Goal: Task Accomplishment & Management: Manage account settings

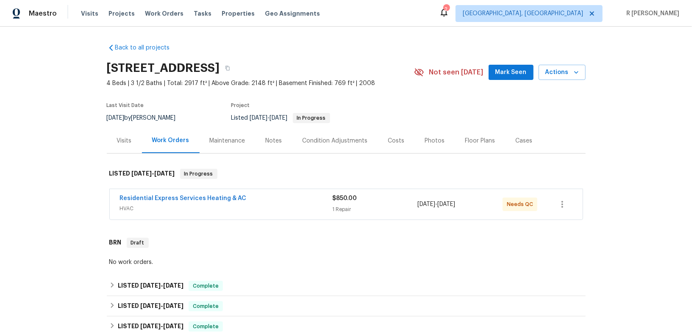
click at [152, 202] on span "Residential Express Services Heating & AC" at bounding box center [183, 198] width 127 height 8
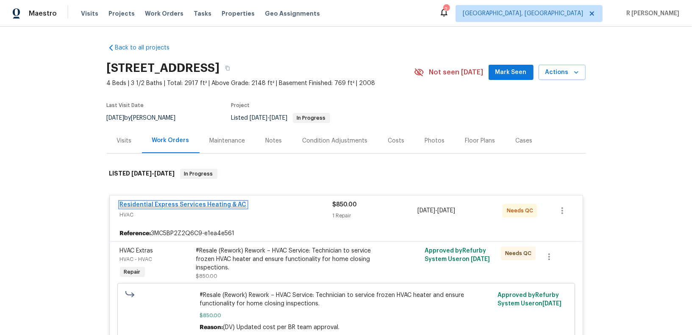
click at [147, 202] on link "Residential Express Services Heating & AC" at bounding box center [183, 205] width 127 height 6
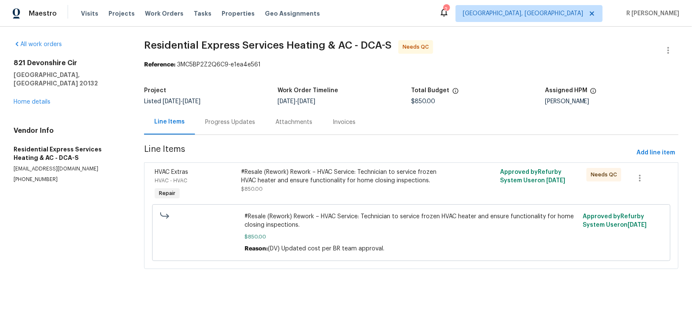
click at [230, 127] on div "Progress Updates" at bounding box center [230, 122] width 70 height 25
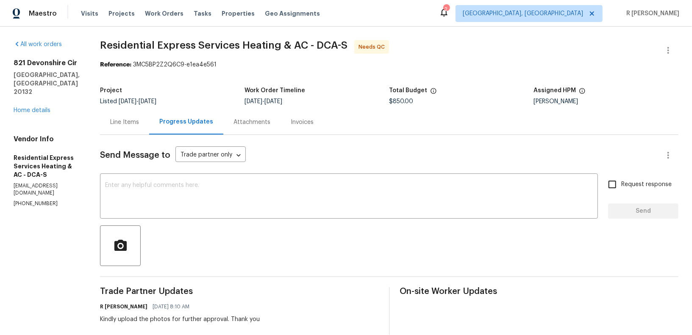
click at [34, 200] on p "[PHONE_NUMBER]" at bounding box center [47, 203] width 66 height 7
copy p "[PHONE_NUMBER]"
click at [126, 127] on div "Line Items" at bounding box center [124, 122] width 49 height 25
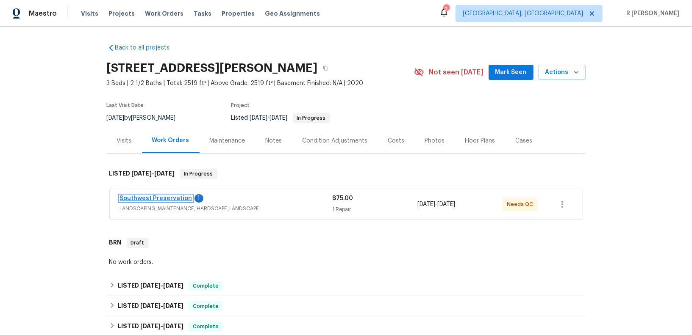
click at [137, 196] on link "Southwest Preservation" at bounding box center [156, 199] width 72 height 6
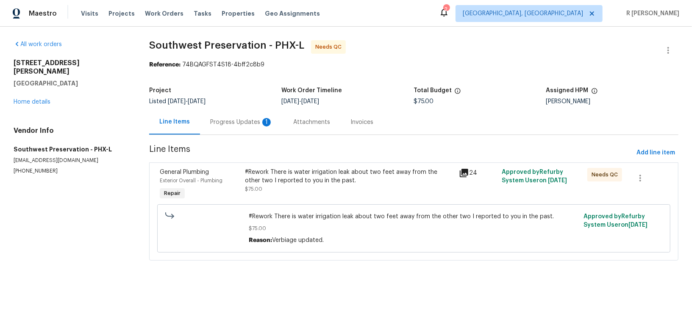
click at [238, 119] on div "Progress Updates 1" at bounding box center [241, 122] width 63 height 8
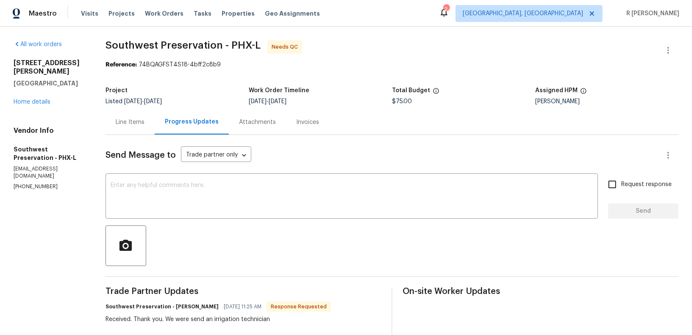
click at [131, 126] on div "Line Items" at bounding box center [129, 122] width 49 height 25
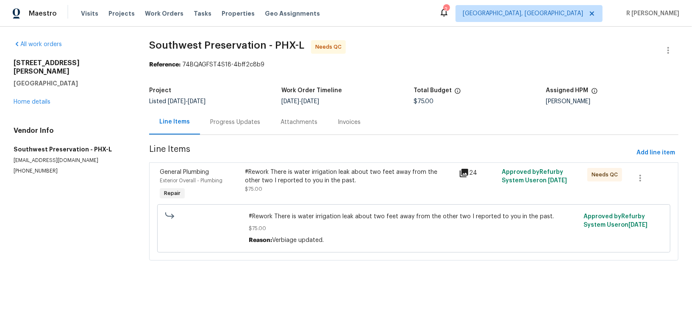
click at [323, 202] on div "#Rework There is water irrigation leak about two feet away from the other two I…" at bounding box center [414, 228] width 508 height 53
click at [312, 180] on div "#Rework There is water irrigation leak about two feet away from the other two I…" at bounding box center [349, 176] width 209 height 17
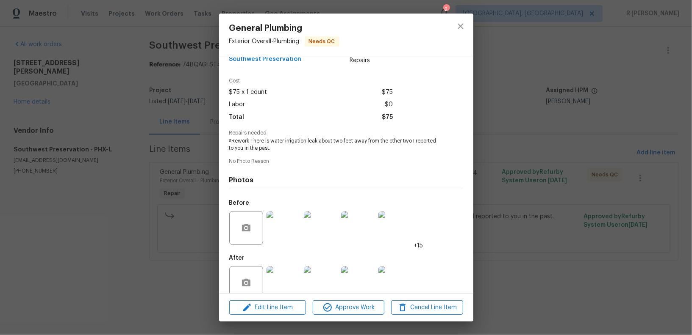
scroll to position [33, 0]
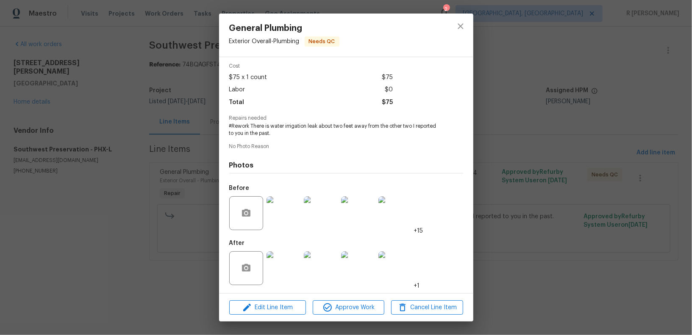
click at [291, 260] on img at bounding box center [283, 269] width 34 height 34
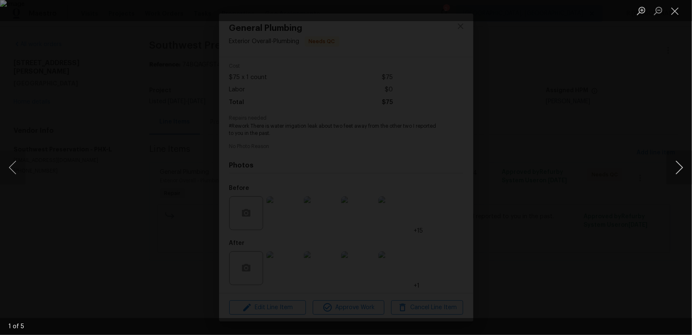
click at [678, 167] on button "Next image" at bounding box center [678, 168] width 25 height 34
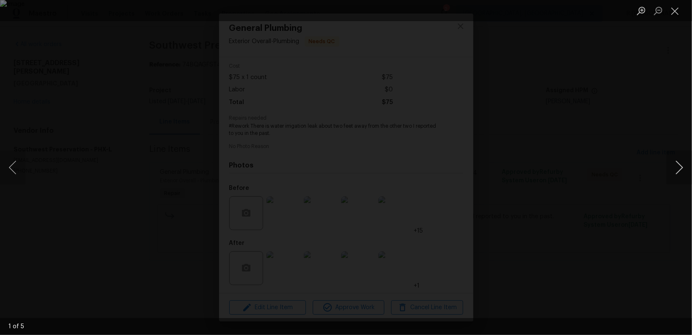
click at [678, 167] on button "Next image" at bounding box center [678, 168] width 25 height 34
click at [671, 14] on button "Close lightbox" at bounding box center [674, 10] width 17 height 15
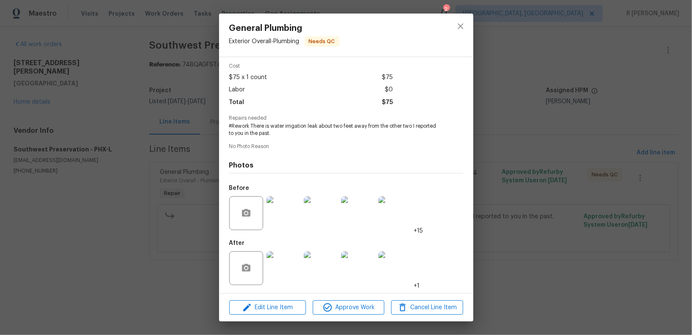
click at [276, 213] on img at bounding box center [283, 214] width 34 height 34
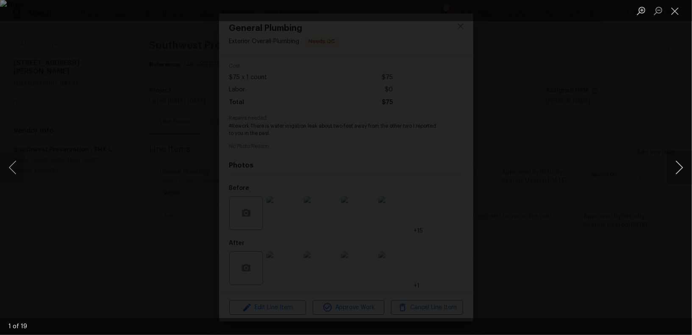
click at [675, 171] on button "Next image" at bounding box center [678, 168] width 25 height 34
click at [675, 172] on button "Next image" at bounding box center [678, 168] width 25 height 34
click at [678, 160] on button "Next image" at bounding box center [678, 168] width 25 height 34
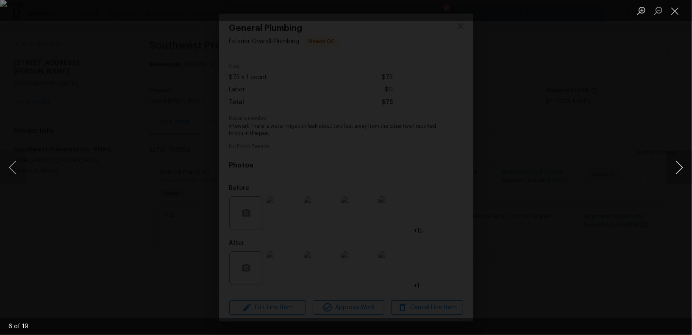
click at [678, 160] on button "Next image" at bounding box center [678, 168] width 25 height 34
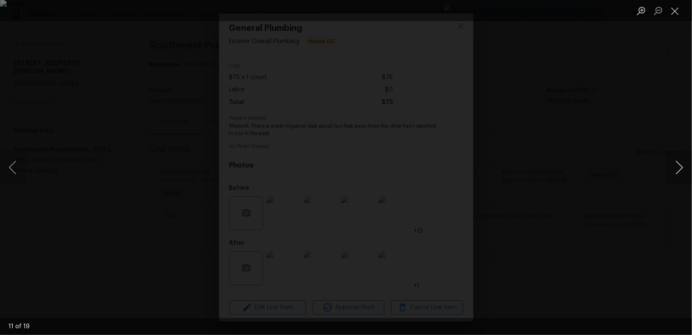
click at [678, 160] on button "Next image" at bounding box center [678, 168] width 25 height 34
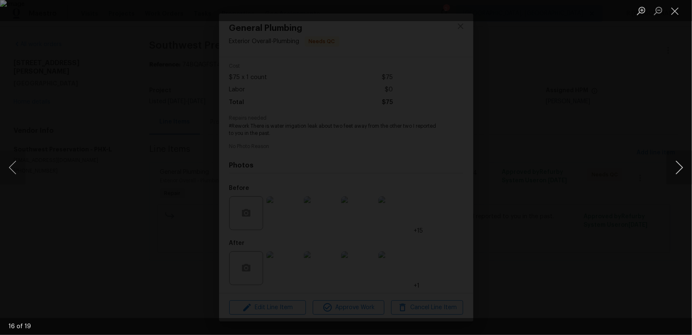
click at [678, 160] on button "Next image" at bounding box center [678, 168] width 25 height 34
click at [678, 161] on button "Next image" at bounding box center [678, 168] width 25 height 34
click at [674, 10] on button "Close lightbox" at bounding box center [674, 10] width 17 height 15
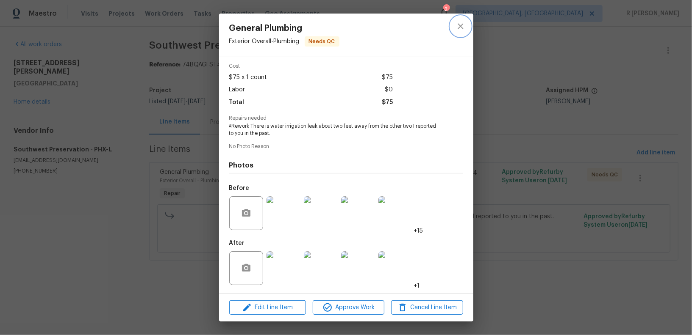
click at [453, 25] on button "close" at bounding box center [460, 26] width 20 height 20
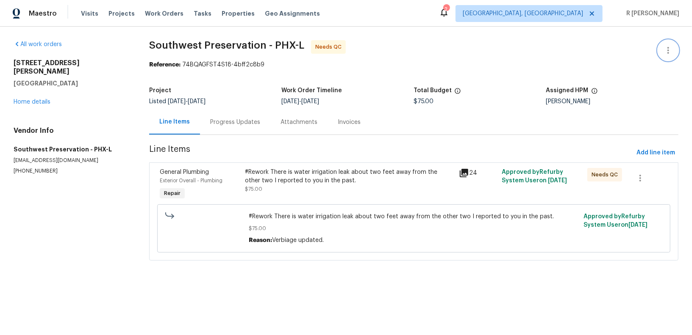
click at [666, 55] on icon "button" at bounding box center [668, 50] width 10 height 10
click at [613, 53] on li "Edit" at bounding box center [640, 50] width 91 height 14
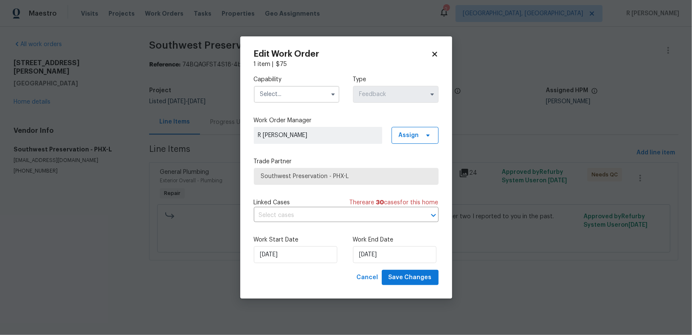
click at [319, 94] on input "text" at bounding box center [297, 94] width 86 height 17
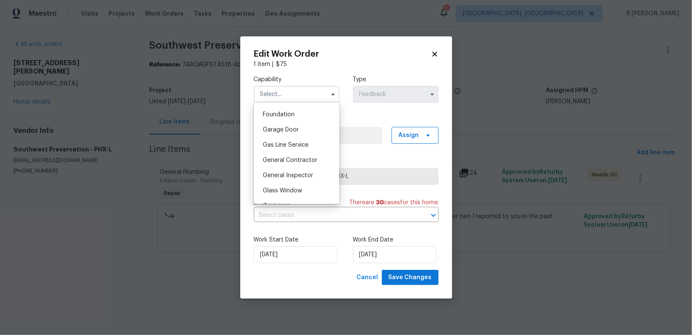
scroll to position [371, 0]
click at [299, 143] on span "General Contractor" at bounding box center [290, 146] width 55 height 6
type input "General Contractor"
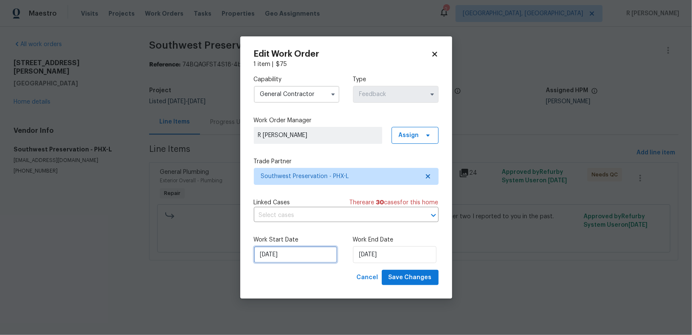
click at [274, 255] on input "24/08/2025" at bounding box center [295, 254] width 83 height 17
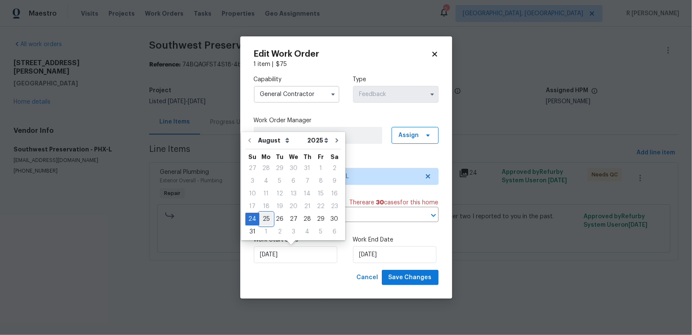
click at [259, 218] on div "25" at bounding box center [266, 219] width 14 height 12
type input "25/08/2025"
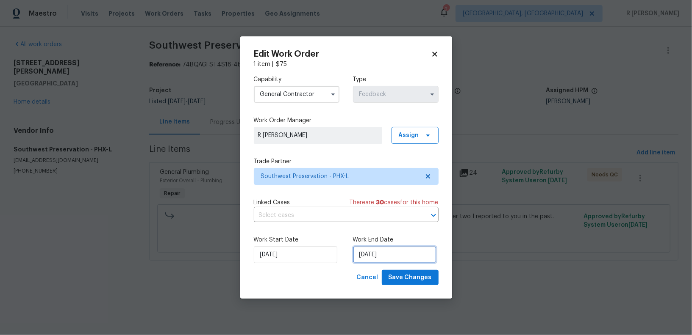
click at [381, 257] on input "27/08/2025" at bounding box center [394, 254] width 83 height 17
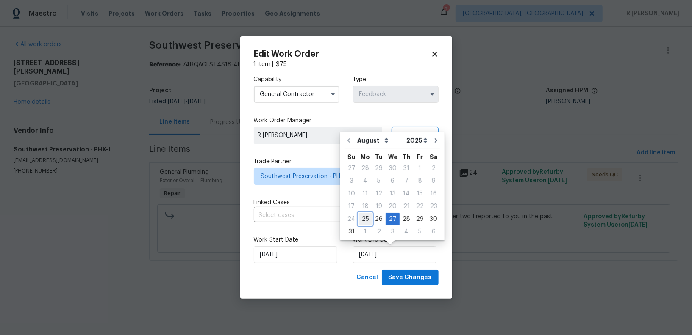
click at [359, 220] on div "25" at bounding box center [365, 219] width 14 height 12
type input "25/08/2025"
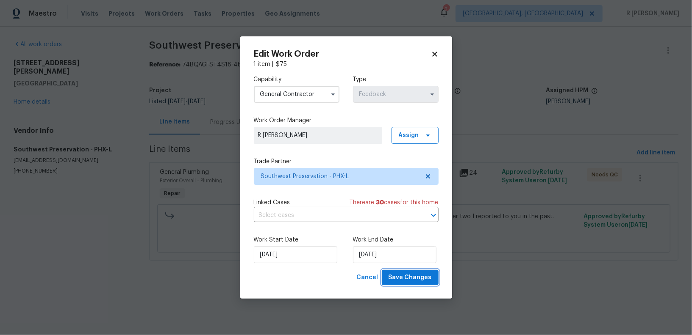
click at [408, 274] on span "Save Changes" at bounding box center [409, 278] width 43 height 11
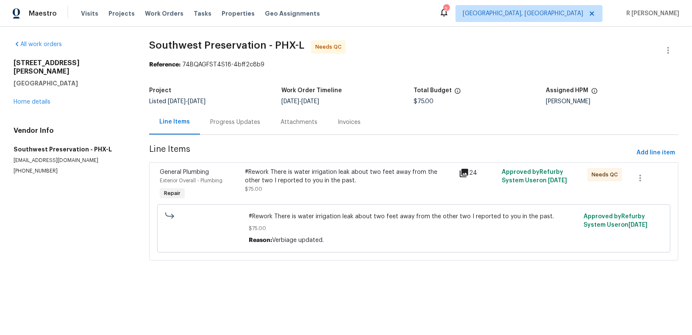
click at [316, 184] on div "#Rework There is water irrigation leak about two feet away from the other two I…" at bounding box center [349, 176] width 209 height 17
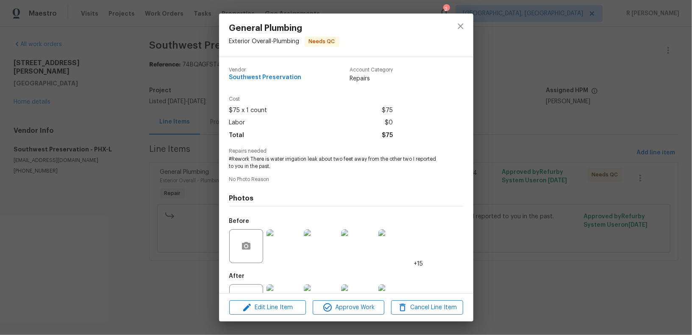
scroll to position [33, 0]
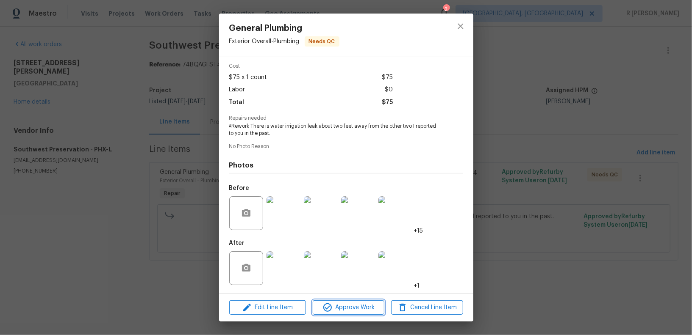
click at [344, 306] on span "Approve Work" at bounding box center [348, 308] width 66 height 11
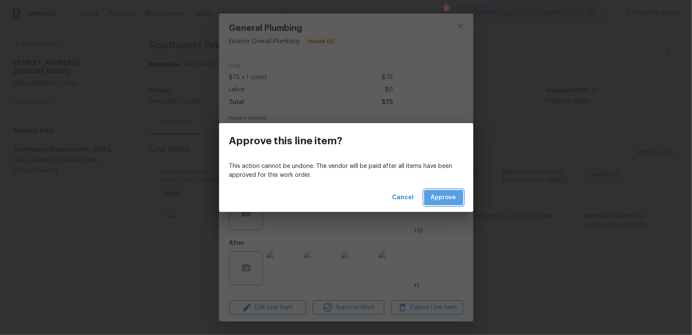
click at [451, 200] on span "Approve" at bounding box center [443, 198] width 25 height 11
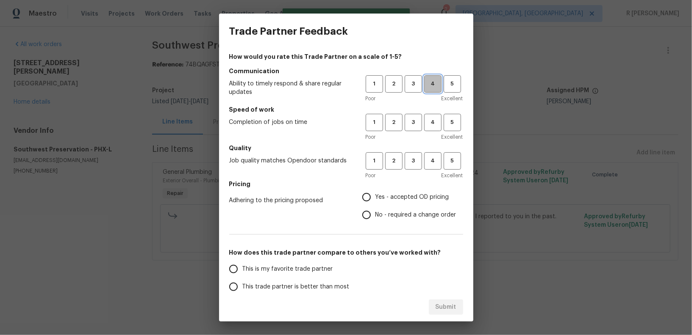
click at [432, 86] on span "4" at bounding box center [433, 84] width 16 height 10
click at [428, 119] on span "4" at bounding box center [433, 123] width 16 height 10
click at [429, 162] on span "4" at bounding box center [433, 161] width 16 height 10
click at [379, 197] on span "Yes - accepted OD pricing" at bounding box center [412, 197] width 74 height 9
click at [375, 197] on input "Yes - accepted OD pricing" at bounding box center [366, 197] width 18 height 18
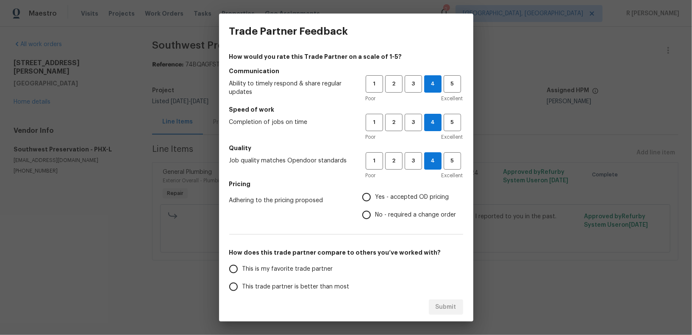
radio input "true"
click at [295, 285] on span "This trade partner is better than most" at bounding box center [295, 287] width 107 height 9
click at [242, 285] on input "This trade partner is better than most" at bounding box center [233, 287] width 18 height 18
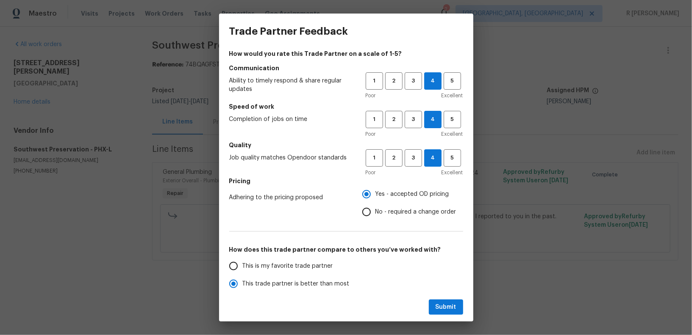
click at [441, 315] on div "Submit" at bounding box center [346, 307] width 254 height 29
click at [415, 81] on span "3" at bounding box center [413, 81] width 16 height 10
radio input "true"
click at [413, 119] on span "3" at bounding box center [413, 120] width 16 height 10
click at [414, 149] on h5 "Quality" at bounding box center [346, 145] width 234 height 8
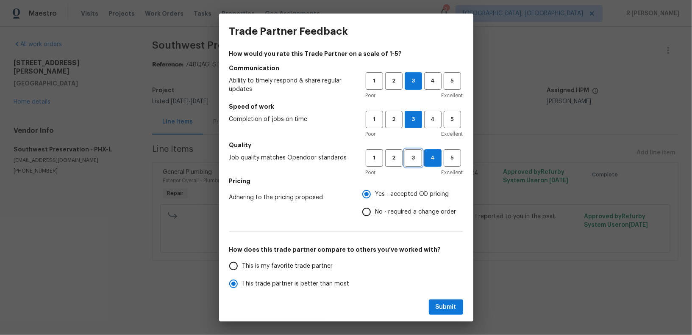
click at [413, 157] on span "3" at bounding box center [413, 158] width 16 height 10
click at [445, 312] on span "Submit" at bounding box center [445, 307] width 21 height 11
radio input "false"
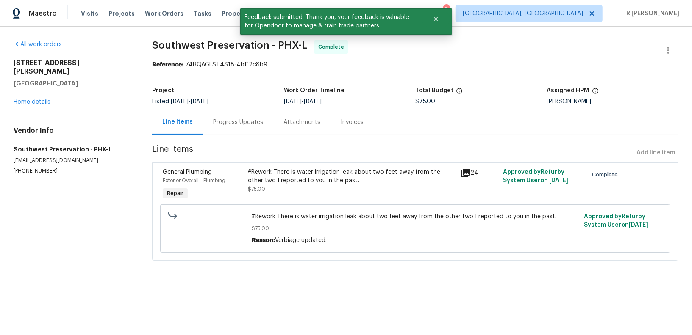
click at [249, 122] on div "Progress Updates" at bounding box center [238, 122] width 50 height 8
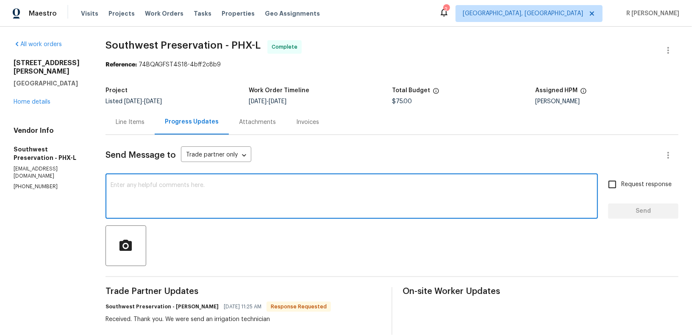
click at [289, 185] on textarea at bounding box center [352, 198] width 482 height 30
paste textarea "Hi Team, the work order has been approved. Kindly upload the detailed invoice. …"
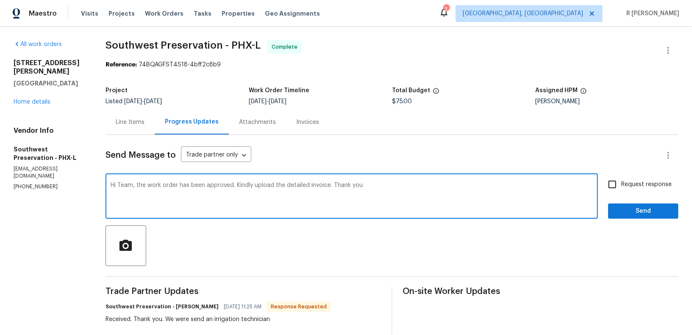
type textarea "Hi Team, the work order has been approved. Kindly upload the detailed invoice. …"
click at [623, 181] on span "Request response" at bounding box center [646, 184] width 50 height 9
click at [621, 181] on input "Request response" at bounding box center [612, 185] width 18 height 18
checkbox input "true"
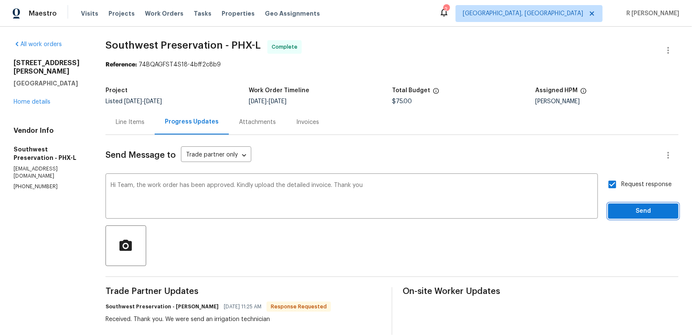
click at [626, 208] on span "Send" at bounding box center [642, 211] width 57 height 11
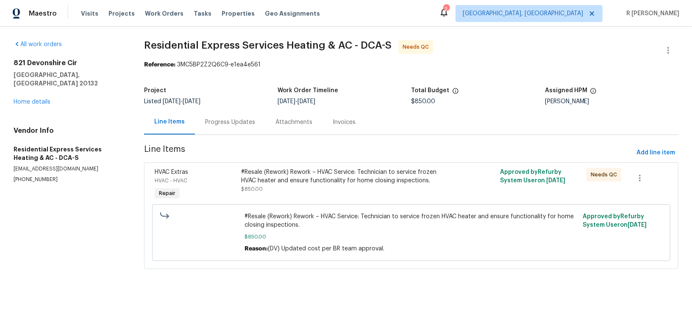
click at [219, 128] on div "Progress Updates" at bounding box center [230, 122] width 70 height 25
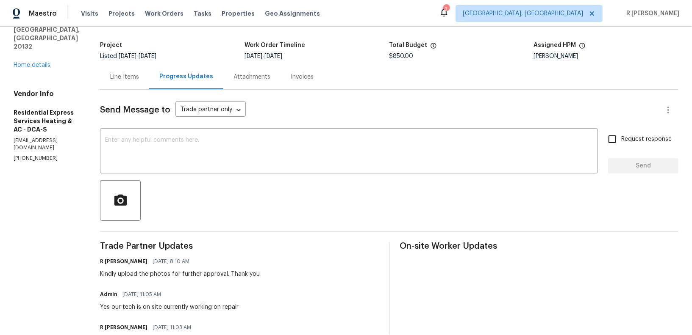
scroll to position [131, 0]
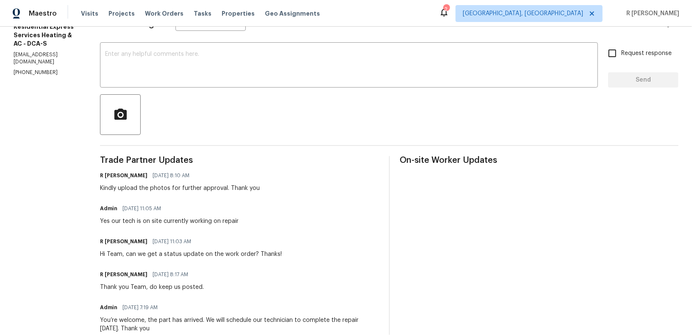
click at [241, 188] on div "Kindly upload the photos for further approval. Thank you" at bounding box center [180, 188] width 160 height 8
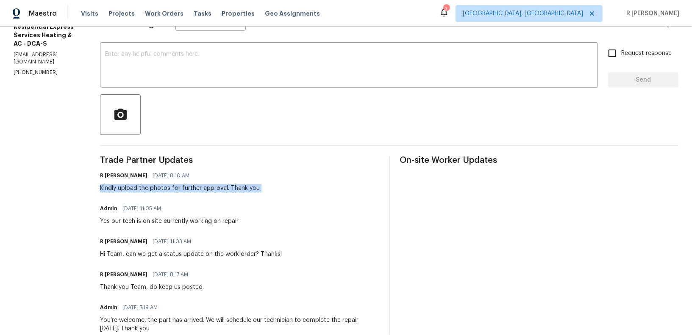
scroll to position [97, 0]
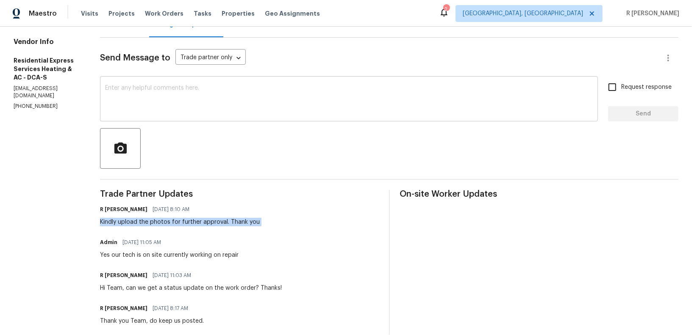
click at [297, 89] on textarea at bounding box center [348, 100] width 487 height 30
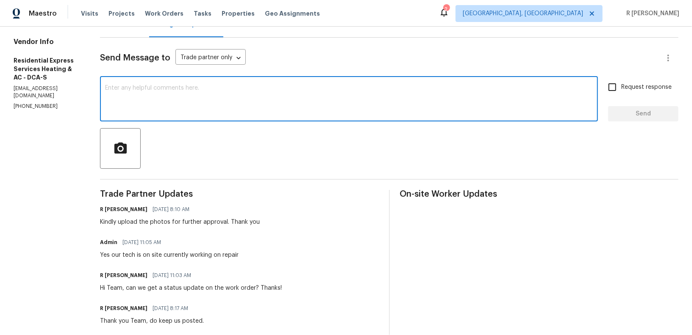
paste textarea "Kindly upload the photos for further approval. Thank you"
type textarea "Kindly upload the photos for further approval. Thank you"
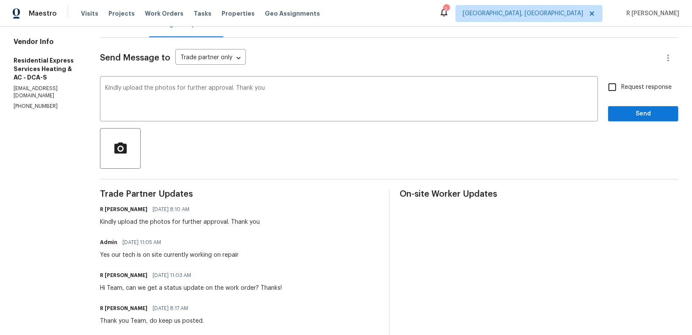
click at [646, 89] on span "Request response" at bounding box center [646, 87] width 50 height 9
click at [621, 89] on input "Request response" at bounding box center [612, 87] width 18 height 18
checkbox input "true"
click at [641, 111] on span "Send" at bounding box center [642, 114] width 57 height 11
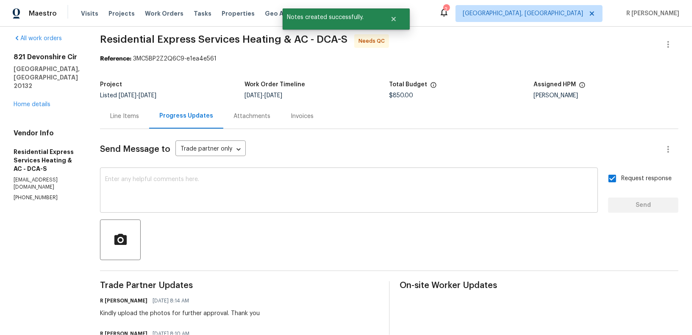
scroll to position [5, 0]
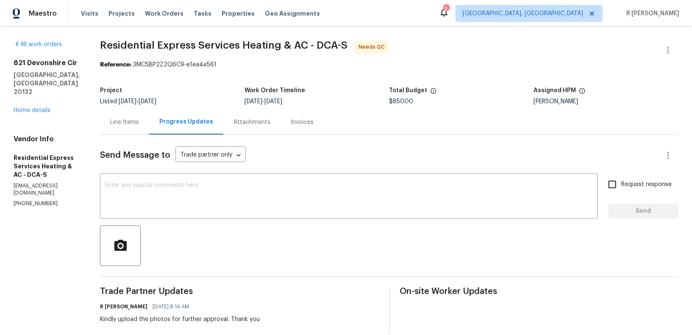
click at [128, 121] on div "Line Items" at bounding box center [124, 122] width 29 height 8
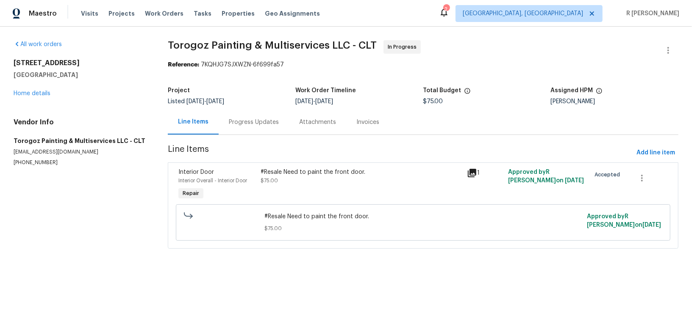
click at [258, 127] on div "Progress Updates" at bounding box center [254, 122] width 70 height 25
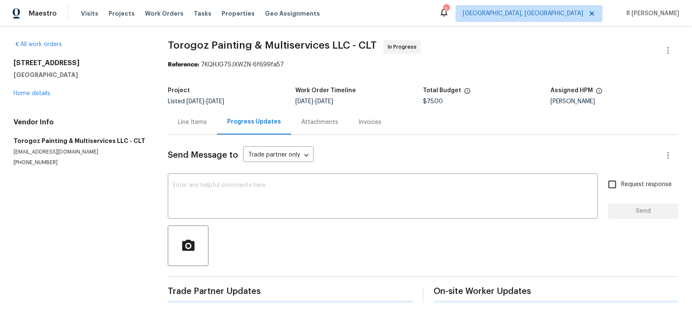
click at [258, 127] on div "Progress Updates" at bounding box center [254, 122] width 74 height 25
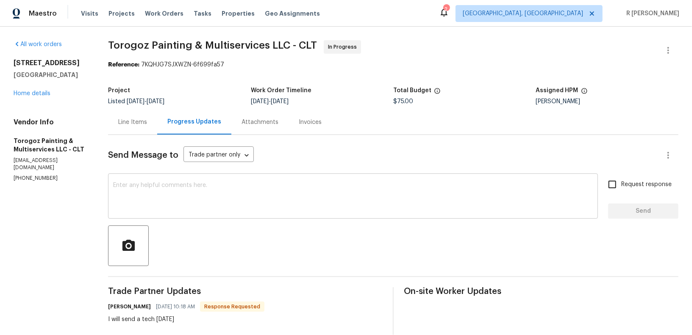
click at [256, 188] on textarea at bounding box center [352, 198] width 479 height 30
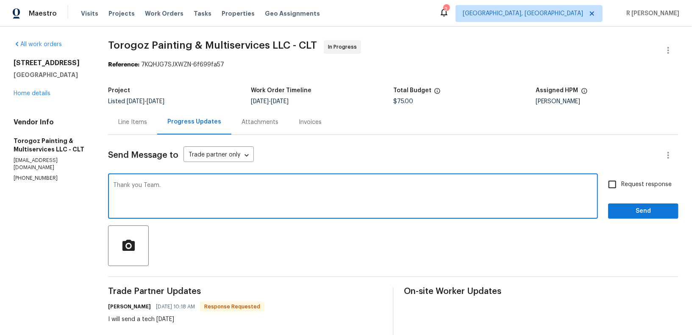
type textarea "Thank you Team."
click at [621, 176] on input "Request response" at bounding box center [612, 185] width 18 height 18
checkbox input "true"
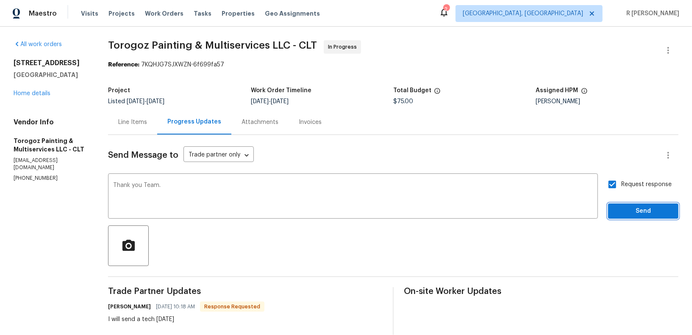
click at [637, 219] on button "Send" at bounding box center [643, 212] width 70 height 16
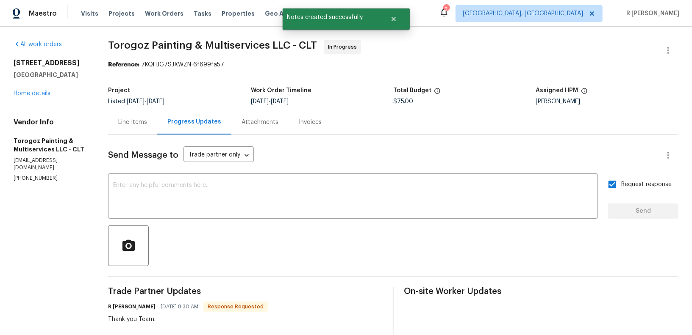
click at [525, 107] on div "Project Listed [DATE] - [DATE] Work Order Timeline [DATE] - [DATE] Total Budget…" at bounding box center [393, 96] width 570 height 27
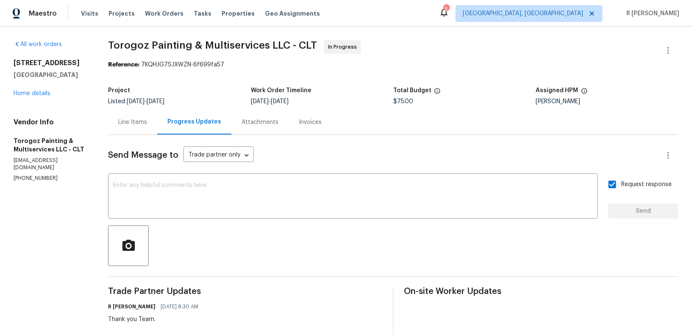
scroll to position [136, 0]
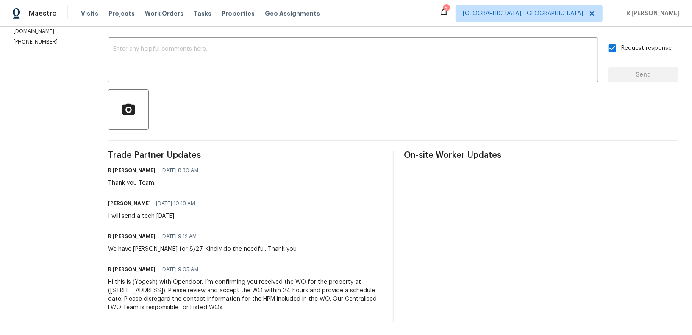
click at [175, 220] on div "I will send a tech [DATE]" at bounding box center [154, 216] width 92 height 8
copy div "I will send a tech [DATE]"
